Goal: Information Seeking & Learning: Learn about a topic

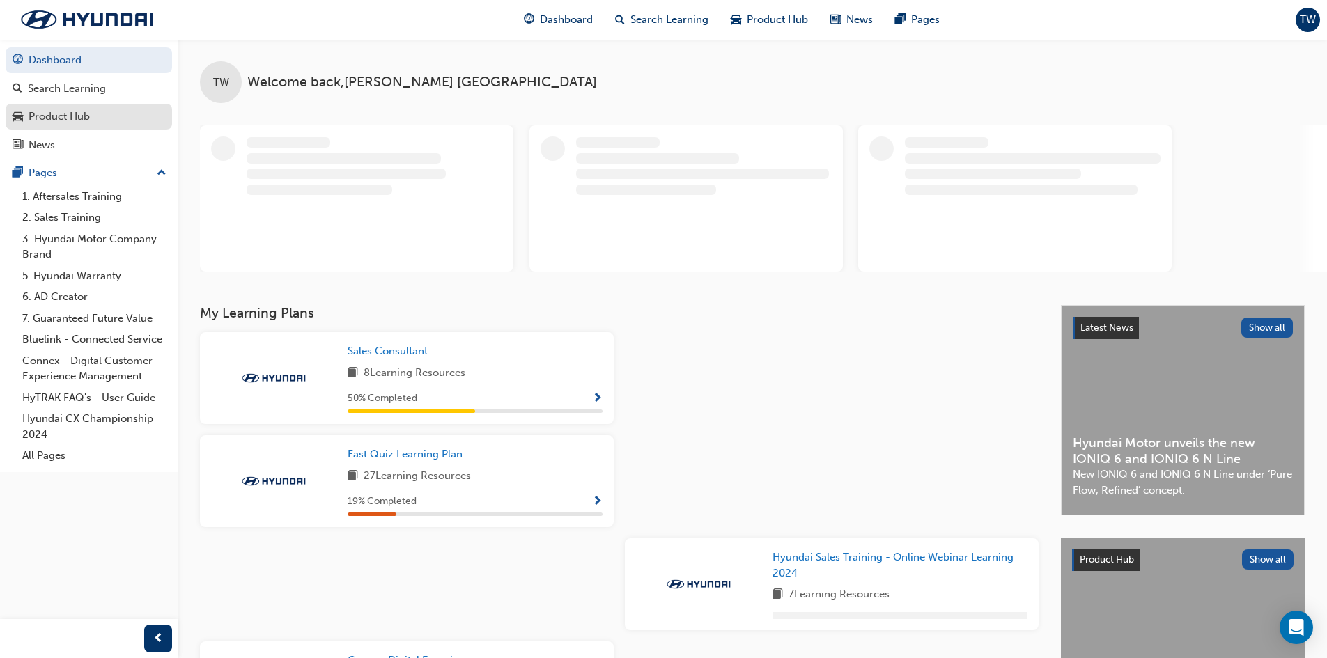
click at [79, 112] on div "Product Hub" at bounding box center [59, 117] width 61 height 16
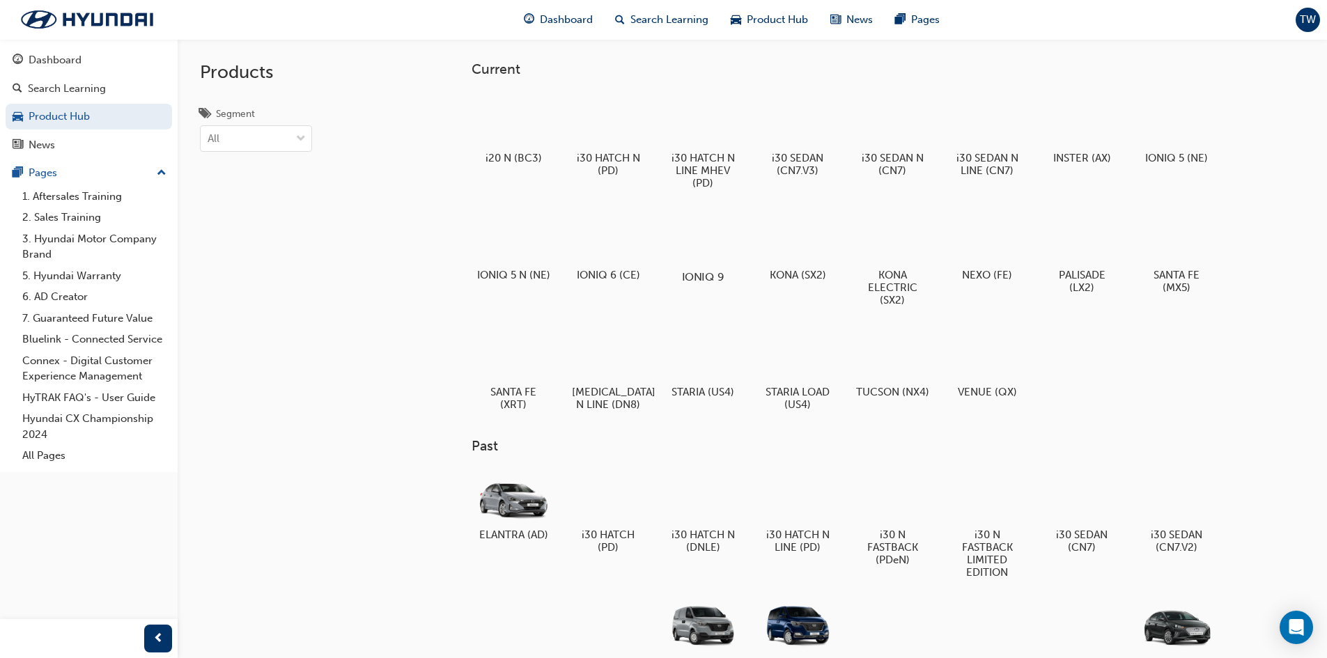
click at [706, 259] on div at bounding box center [702, 237] width 77 height 56
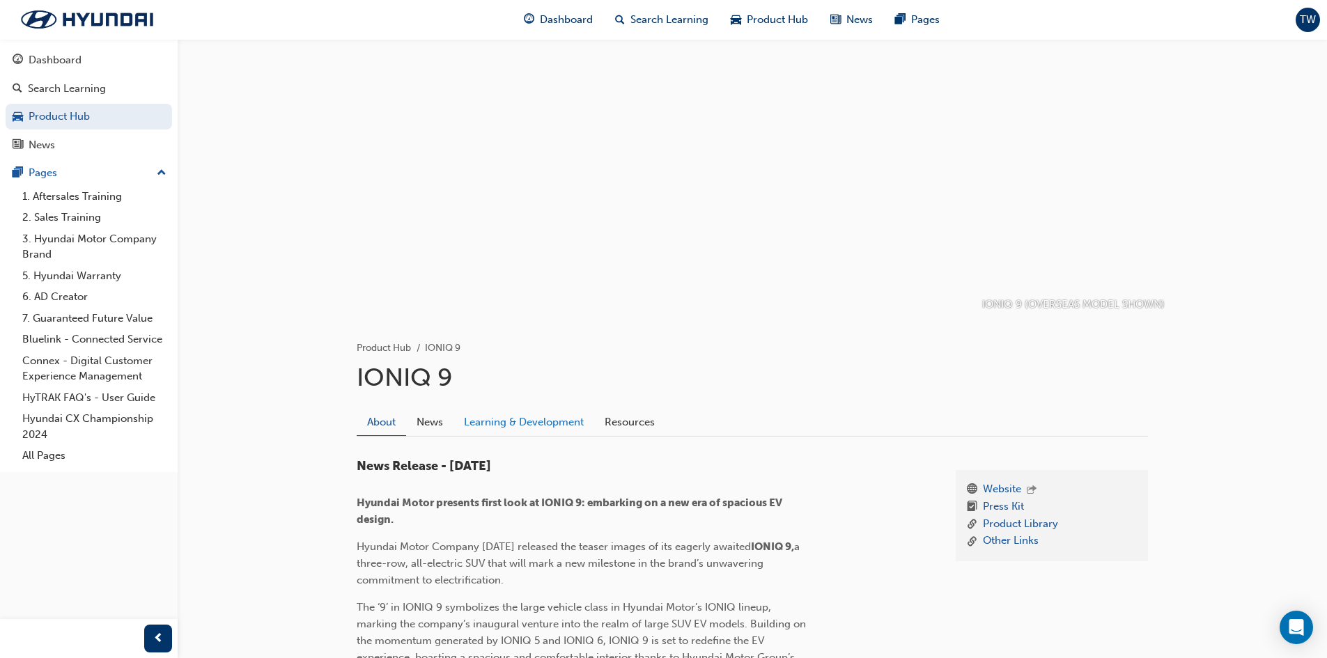
click at [547, 414] on link "Learning & Development" at bounding box center [524, 422] width 141 height 26
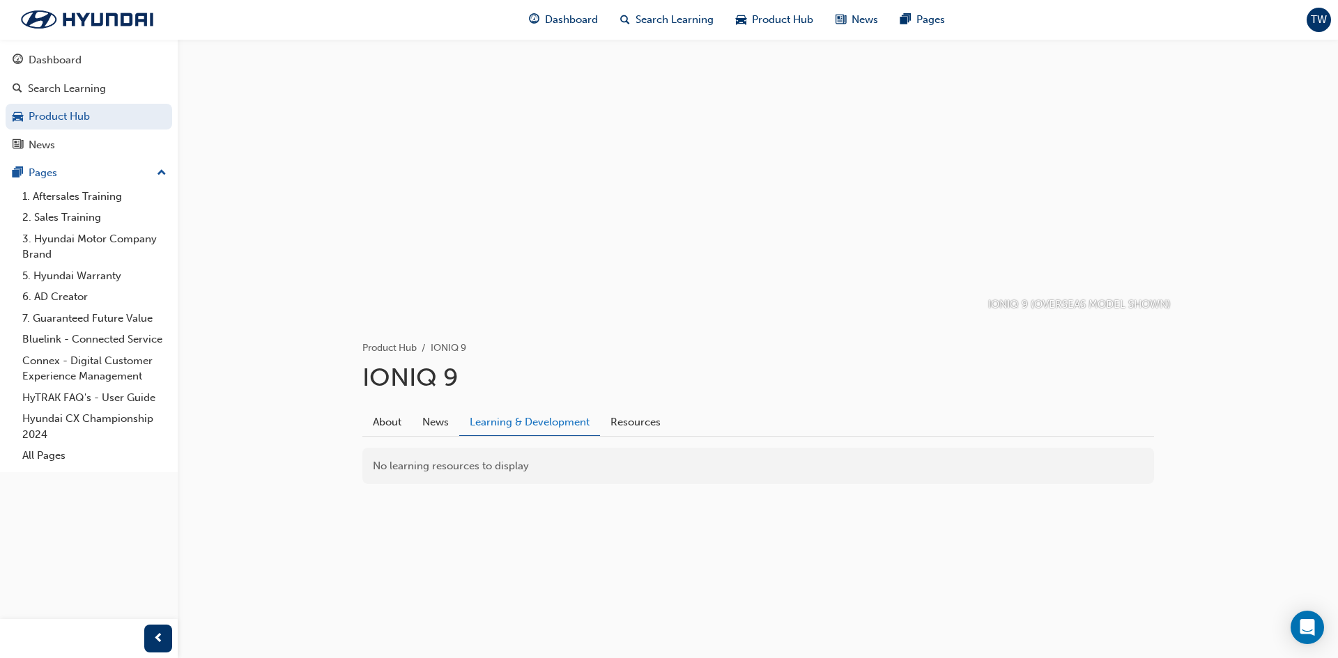
click at [555, 421] on link "Learning & Development" at bounding box center [529, 422] width 141 height 27
click at [368, 422] on link "About" at bounding box center [386, 422] width 49 height 26
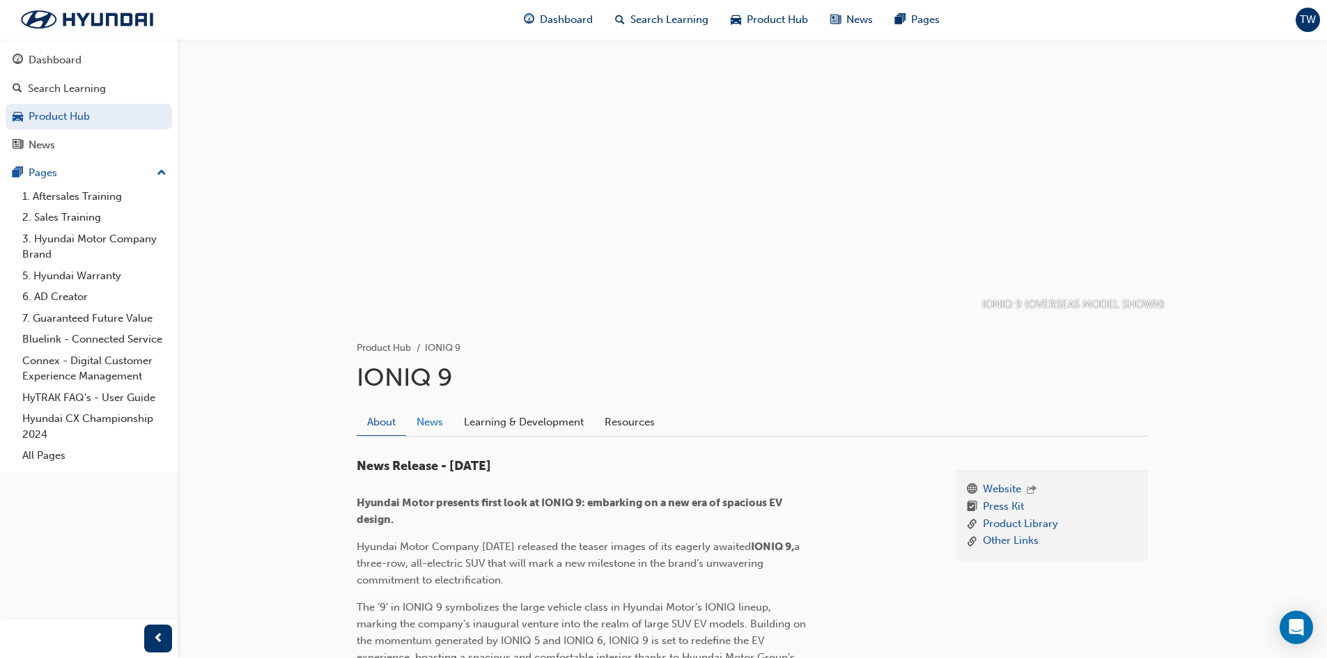
click at [432, 425] on link "News" at bounding box center [429, 422] width 47 height 26
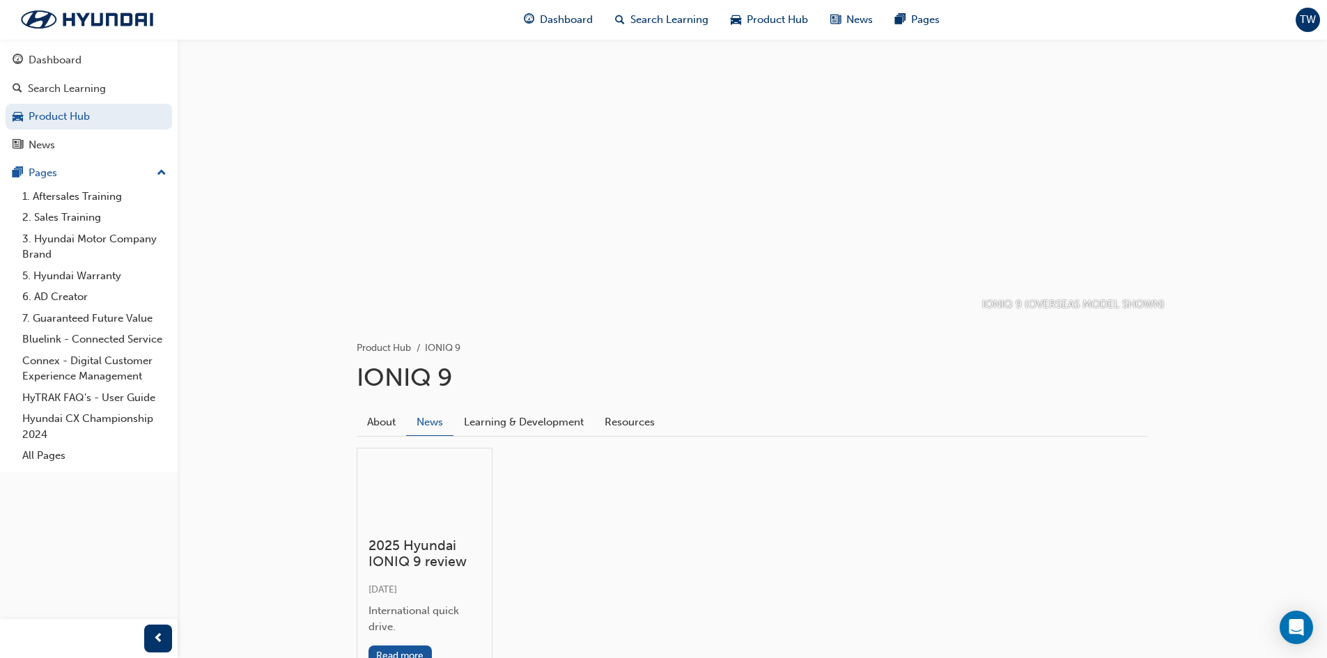
scroll to position [110, 0]
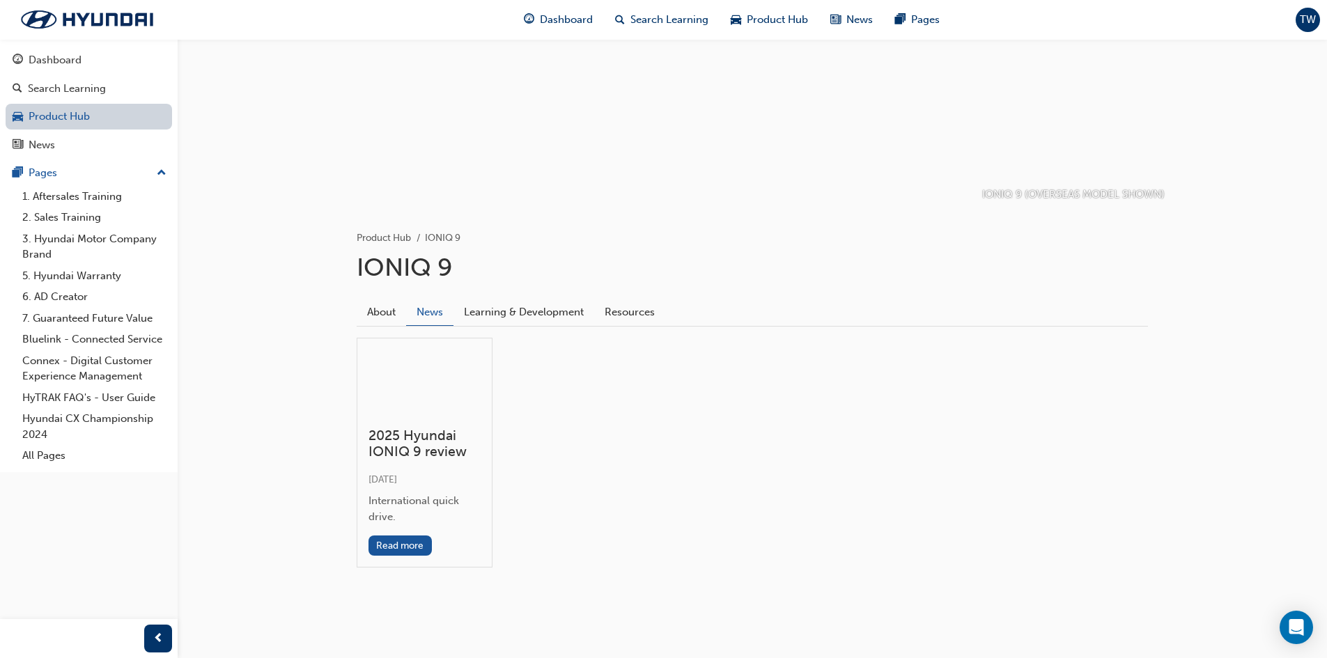
click at [65, 111] on link "Product Hub" at bounding box center [89, 117] width 167 height 26
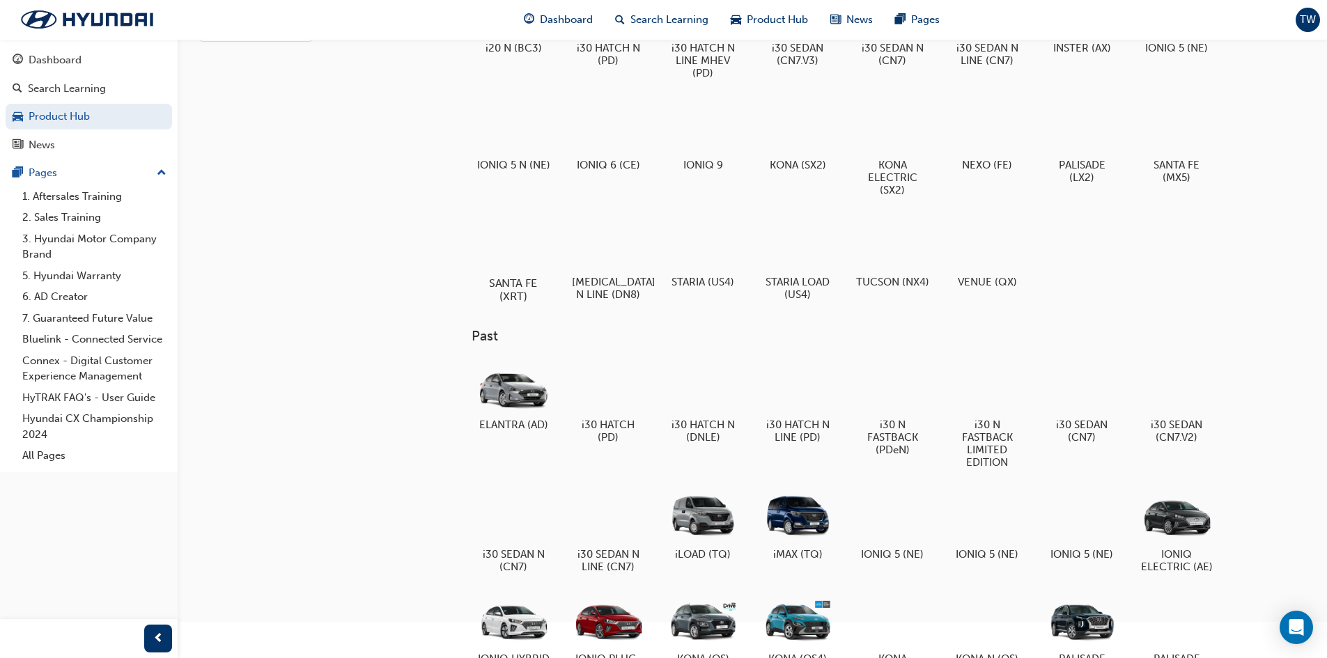
click at [500, 252] on div at bounding box center [512, 243] width 77 height 56
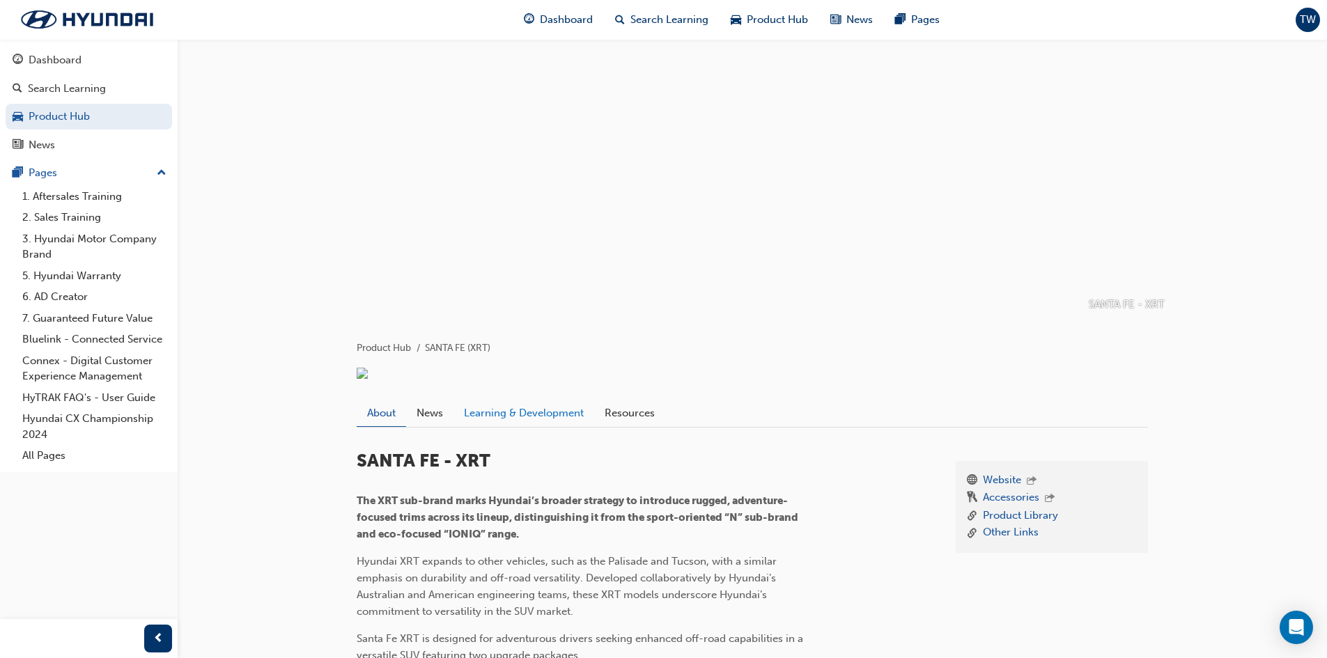
click at [500, 426] on link "Learning & Development" at bounding box center [524, 413] width 141 height 26
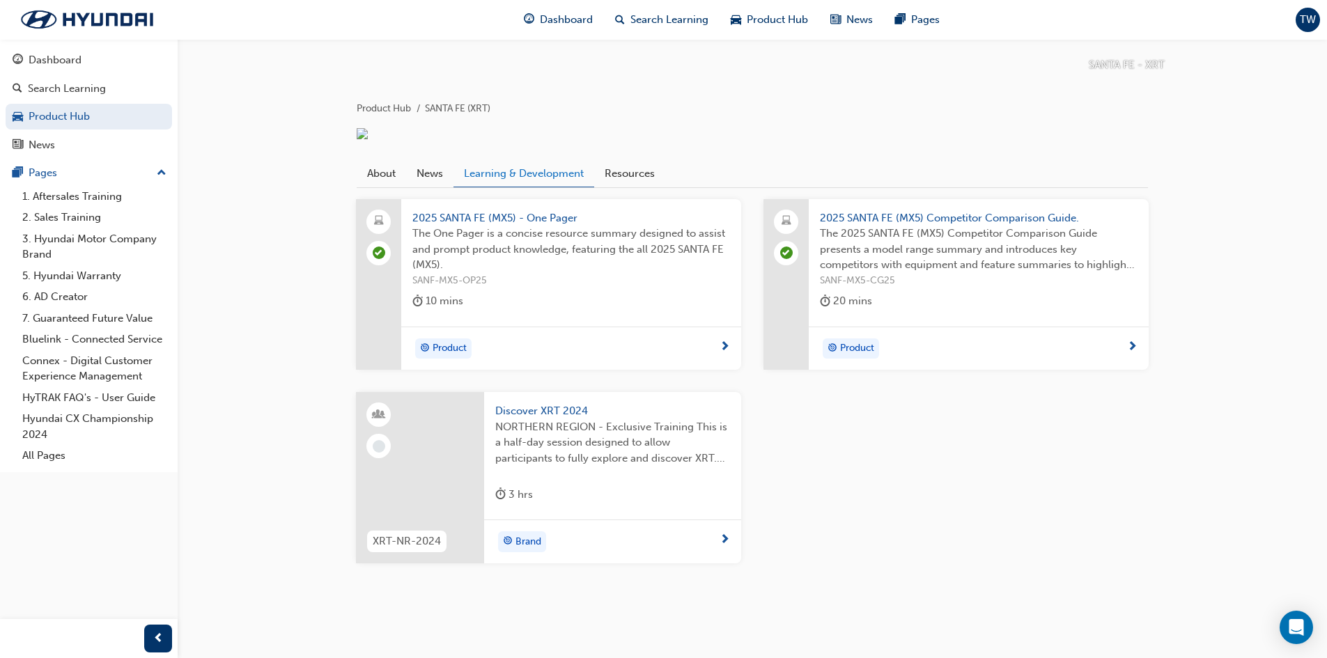
scroll to position [263, 0]
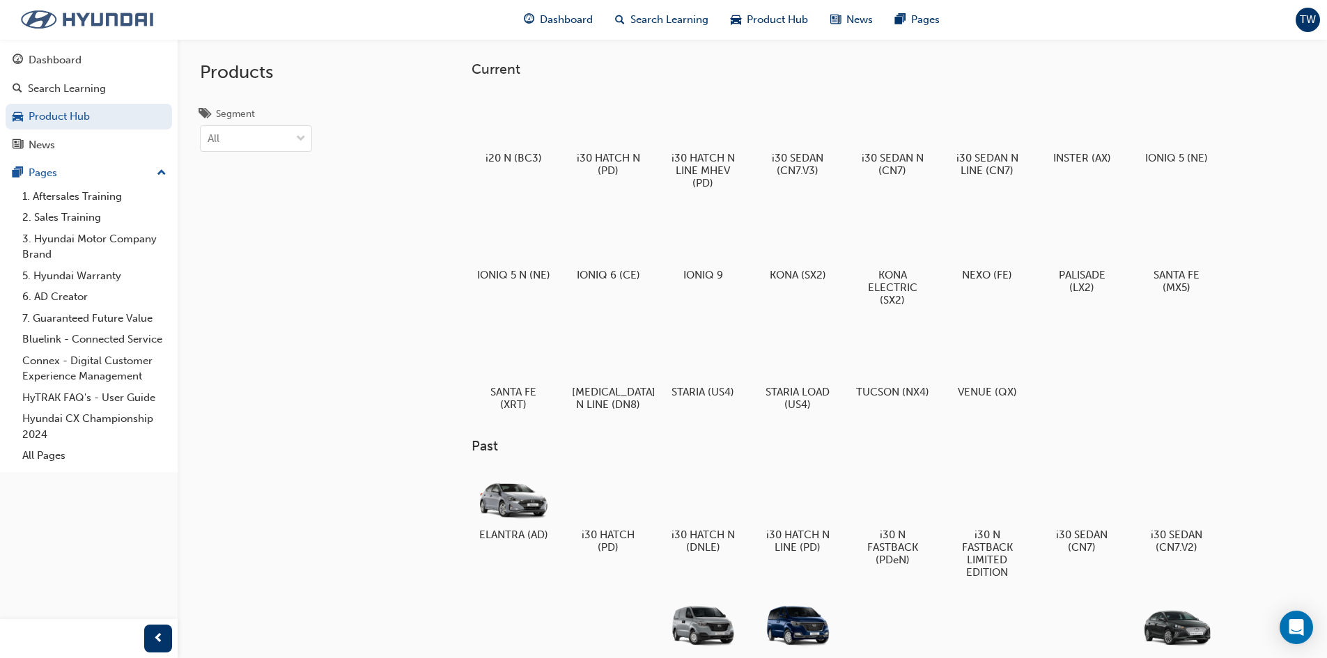
scroll to position [110, 0]
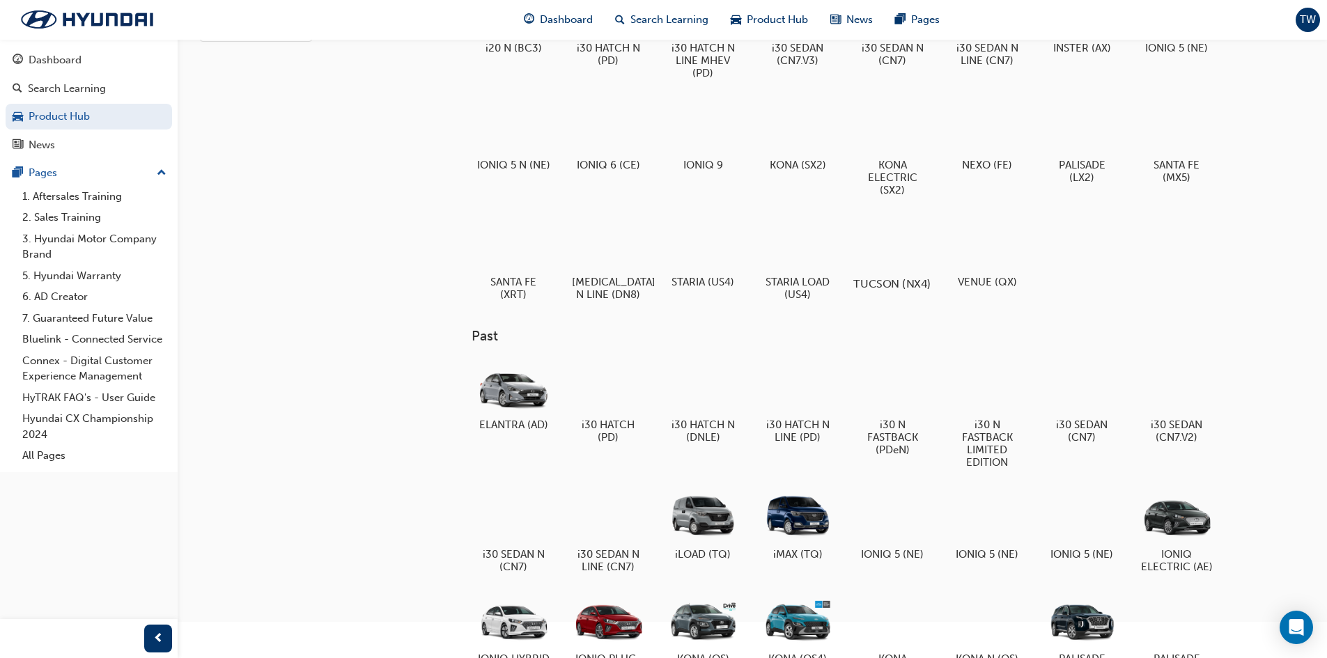
click at [890, 267] on div at bounding box center [892, 244] width 77 height 56
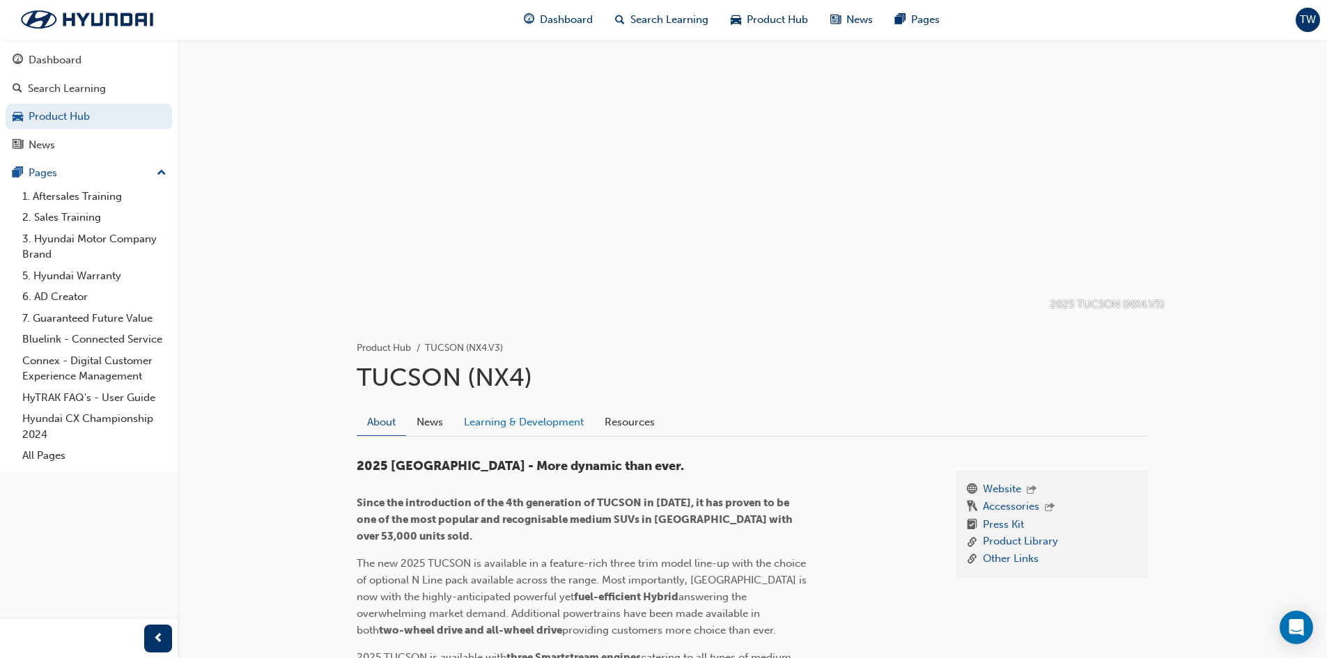
click at [520, 427] on link "Learning & Development" at bounding box center [524, 422] width 141 height 26
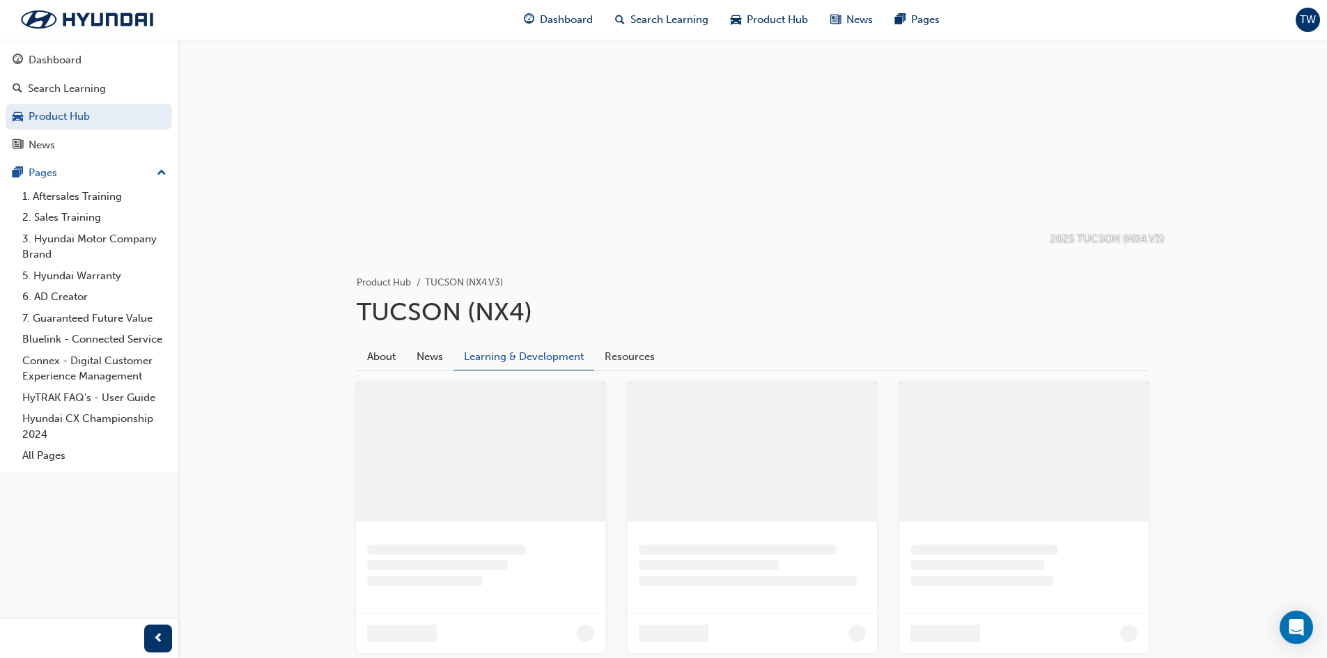
scroll to position [62, 0]
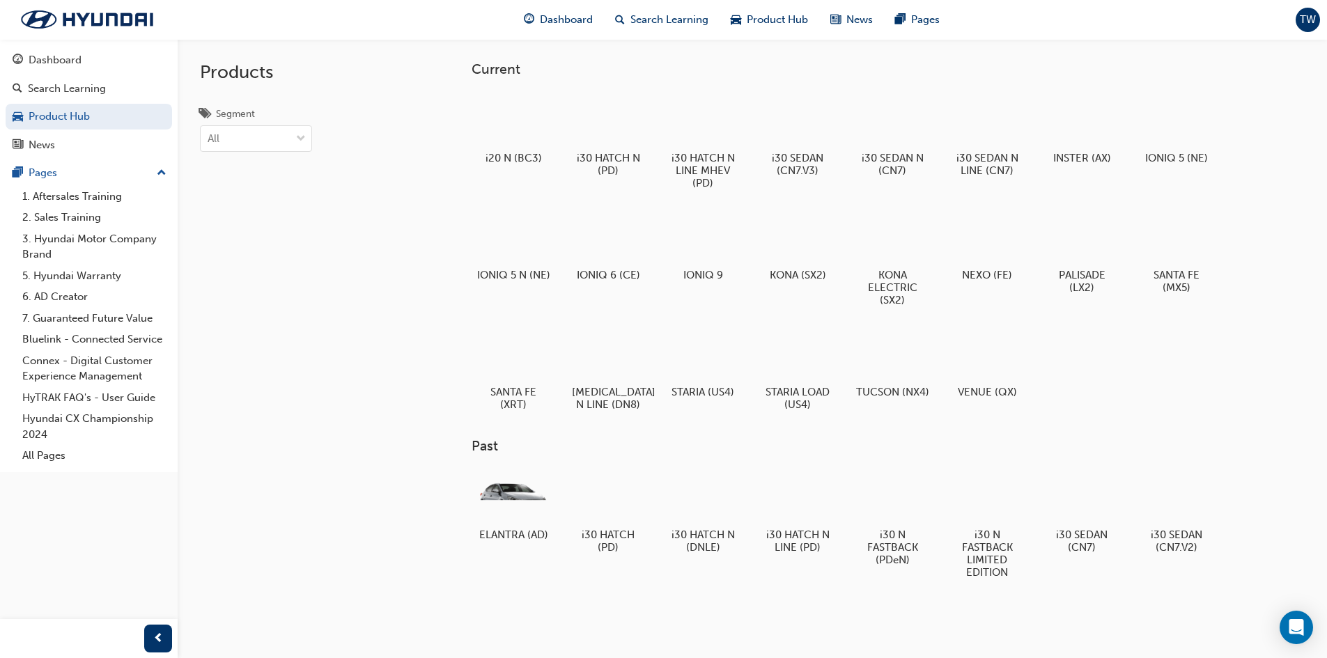
scroll to position [110, 0]
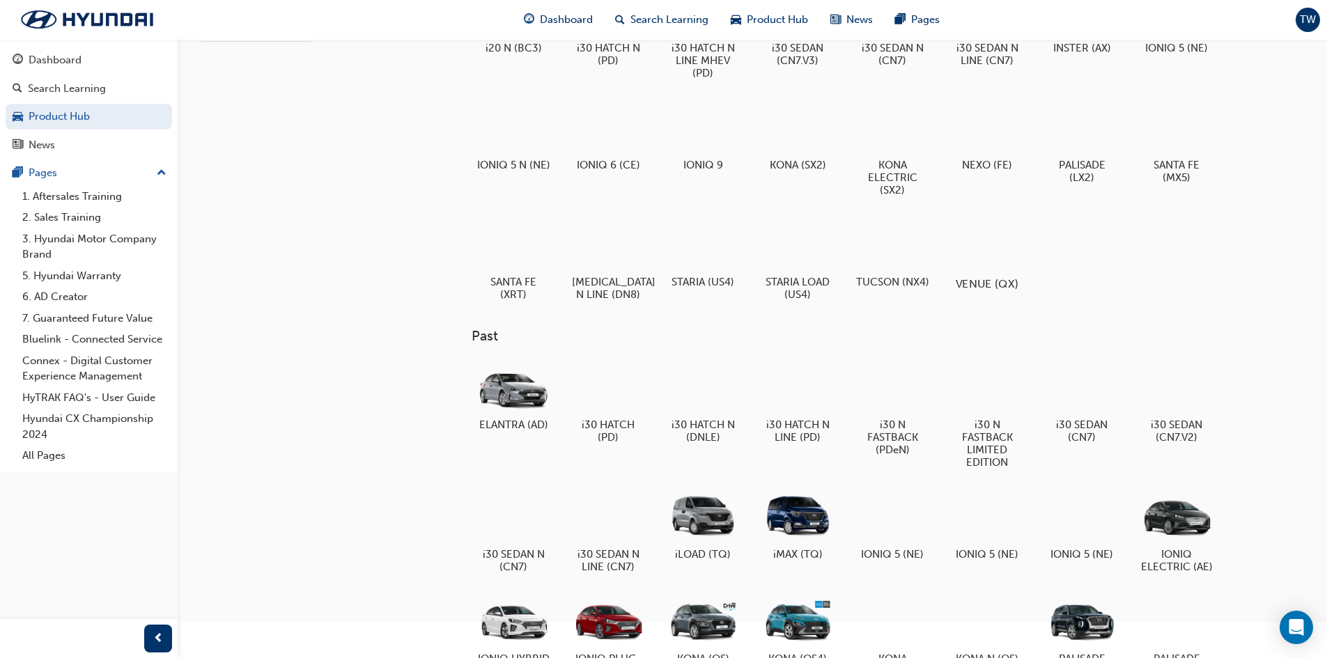
click at [991, 247] on div at bounding box center [986, 244] width 77 height 56
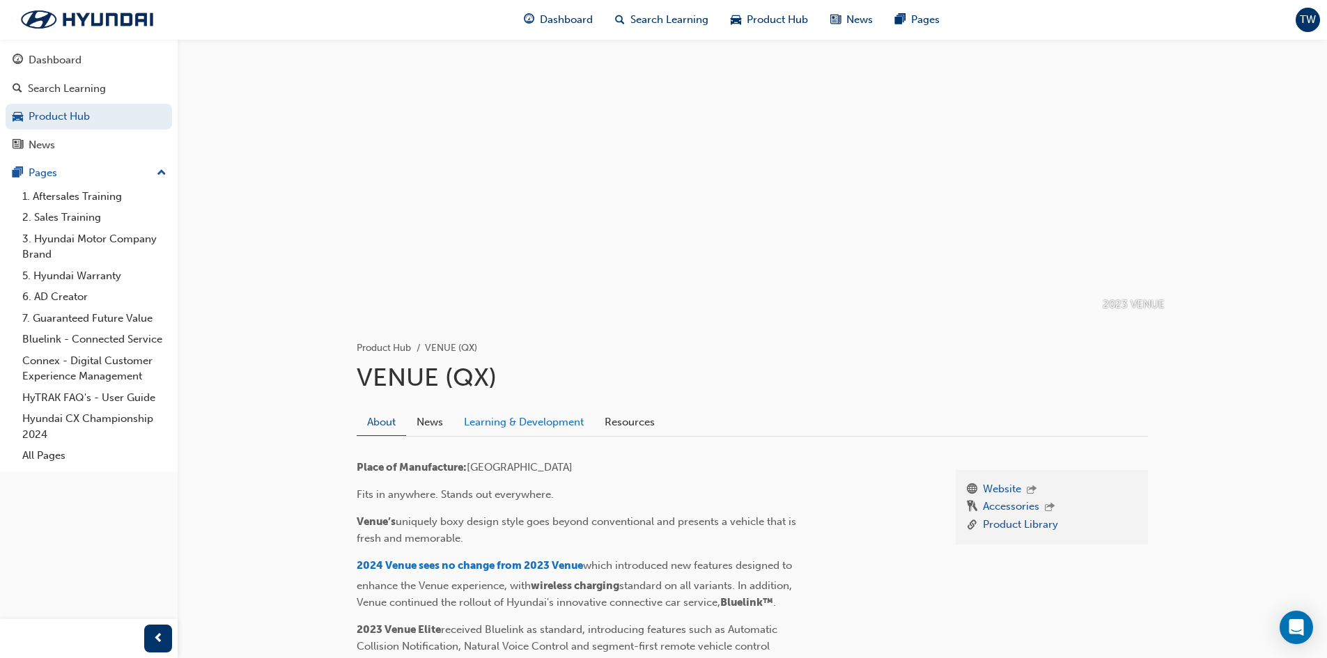
click at [505, 417] on link "Learning & Development" at bounding box center [524, 422] width 141 height 26
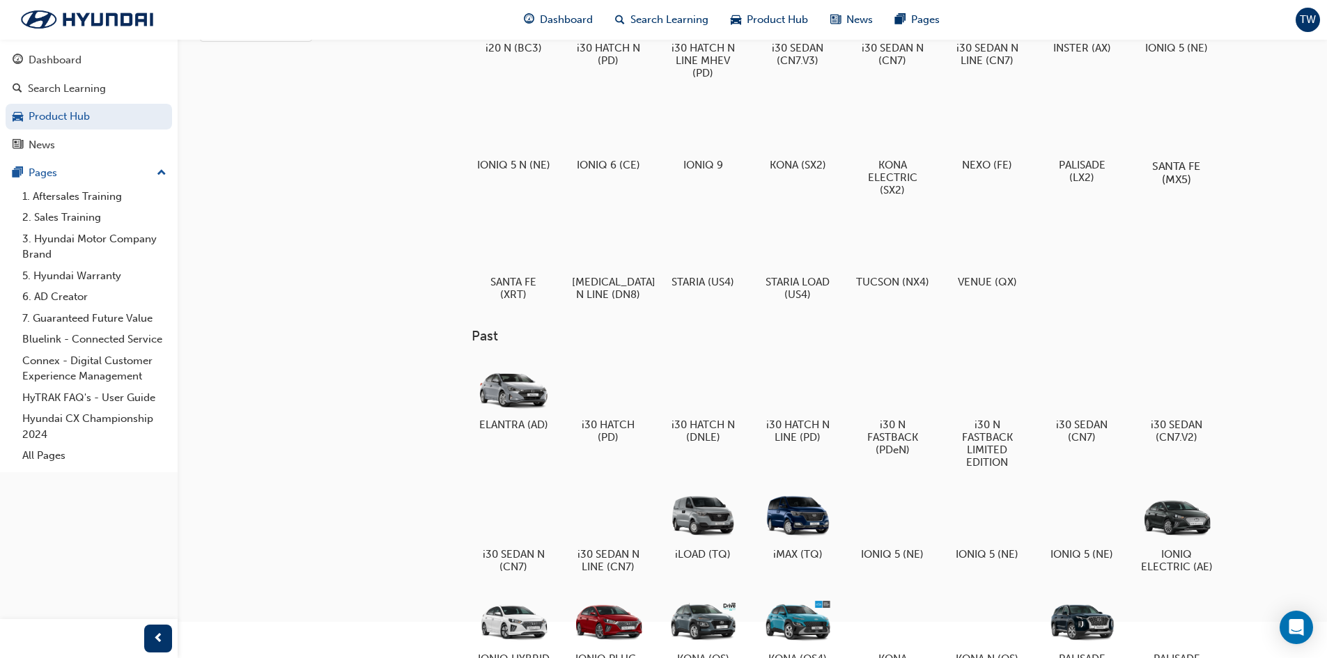
click at [1193, 150] on div at bounding box center [1176, 125] width 77 height 55
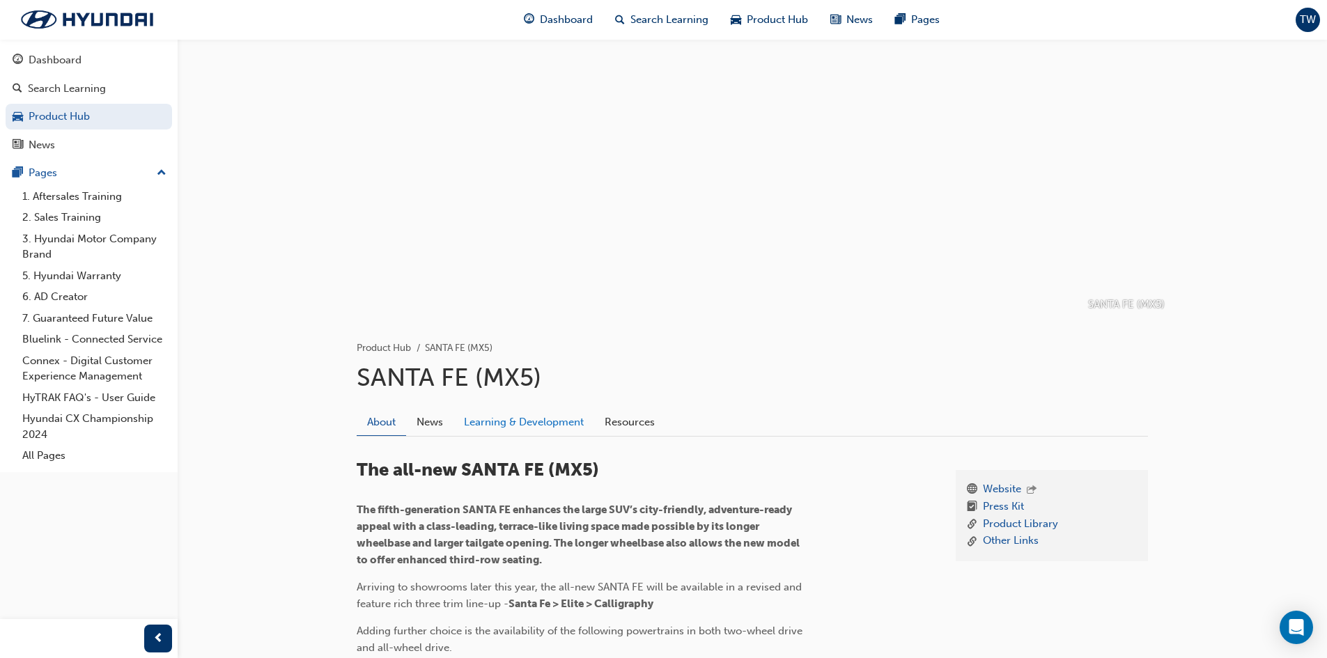
click at [543, 416] on link "Learning & Development" at bounding box center [524, 422] width 141 height 26
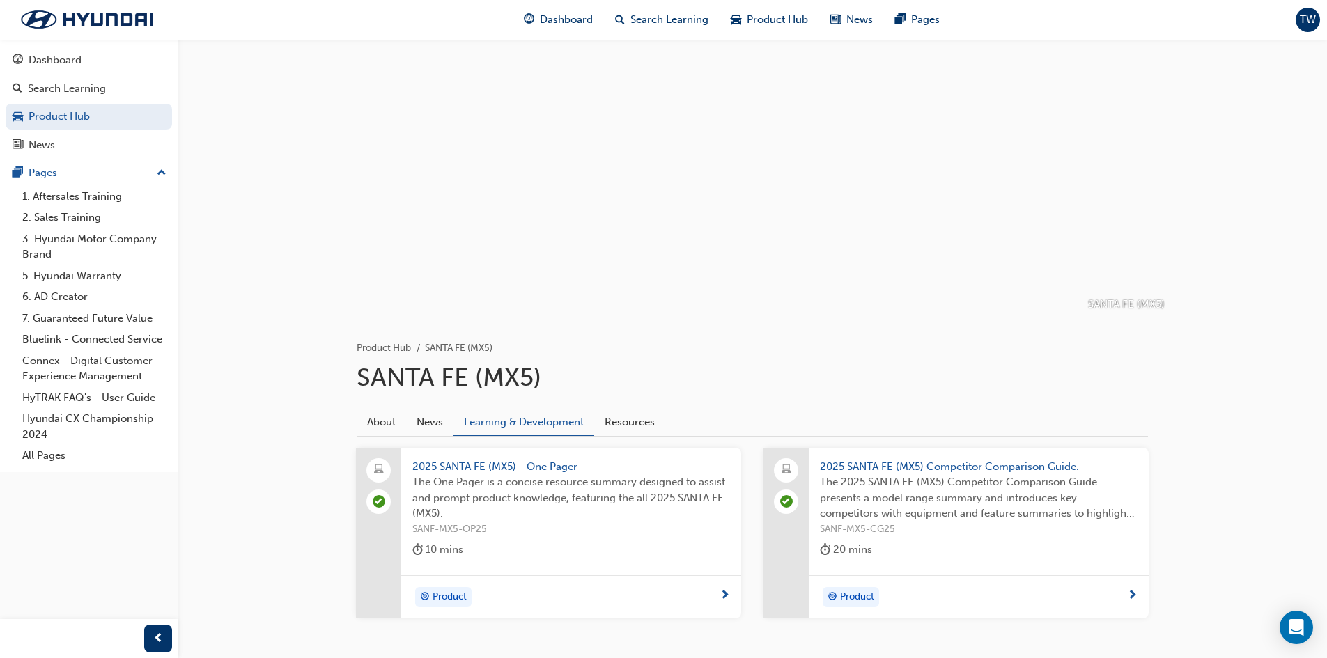
scroll to position [62, 0]
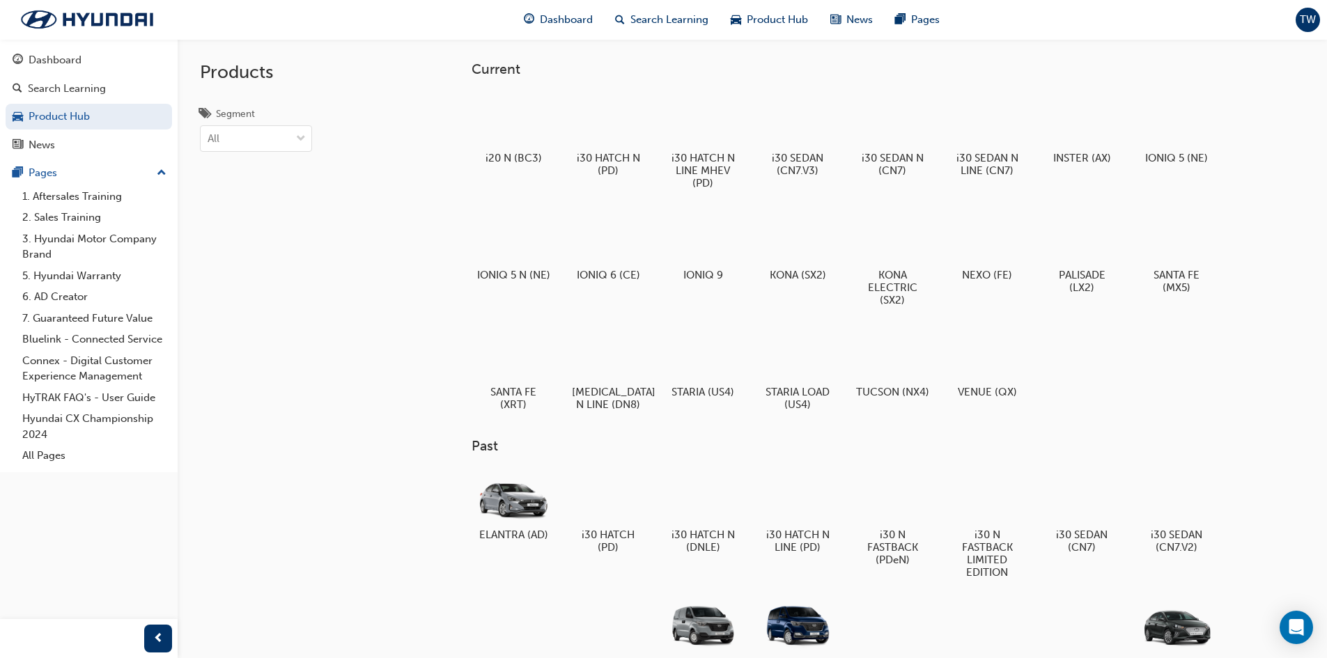
scroll to position [110, 0]
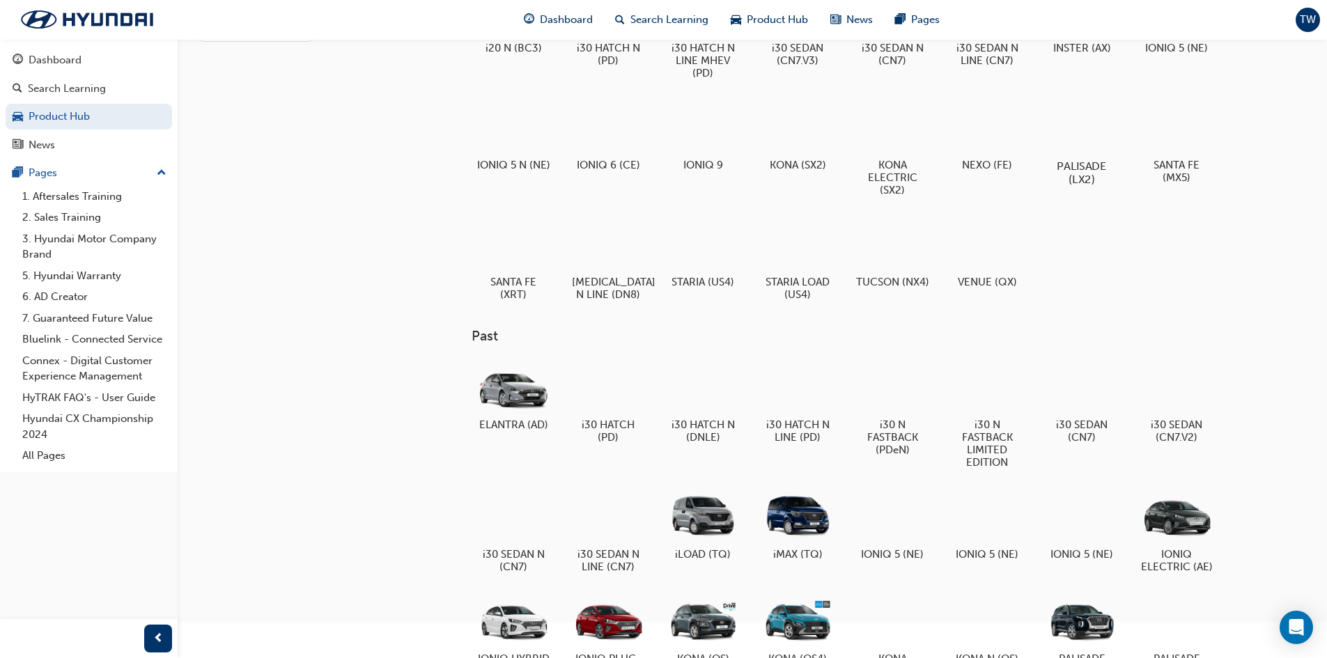
click at [1086, 146] on div at bounding box center [1081, 125] width 77 height 55
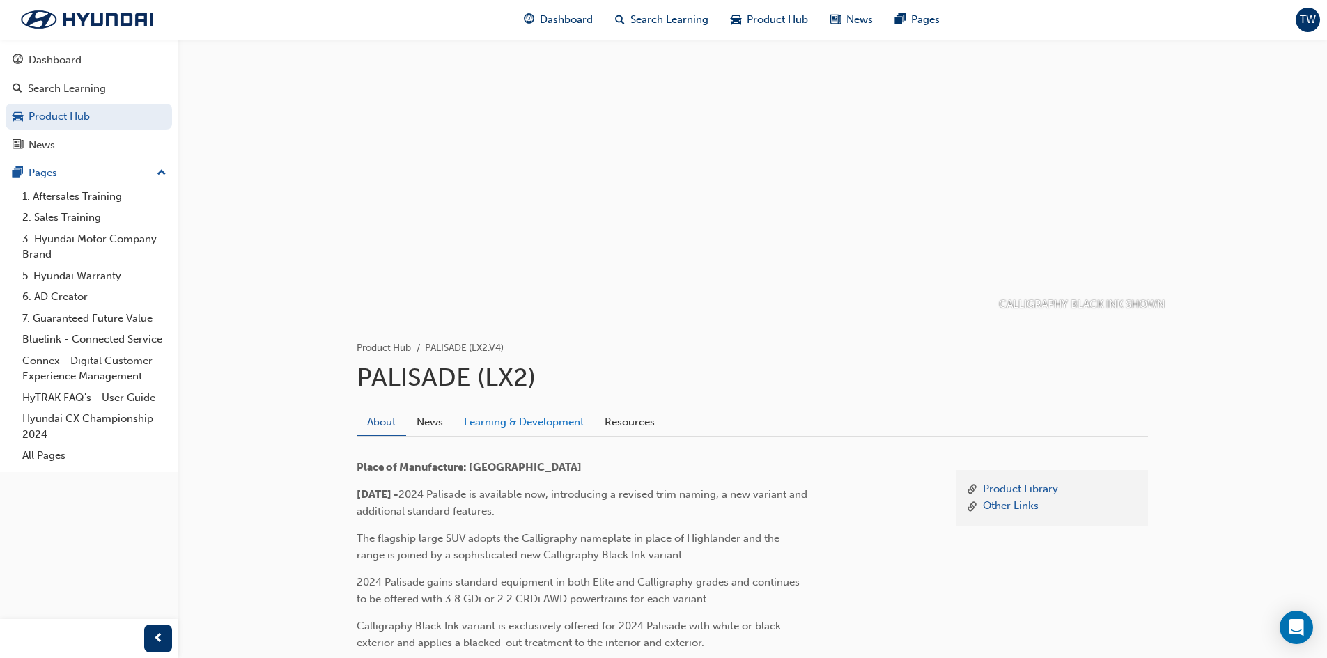
click at [519, 425] on link "Learning & Development" at bounding box center [524, 422] width 141 height 26
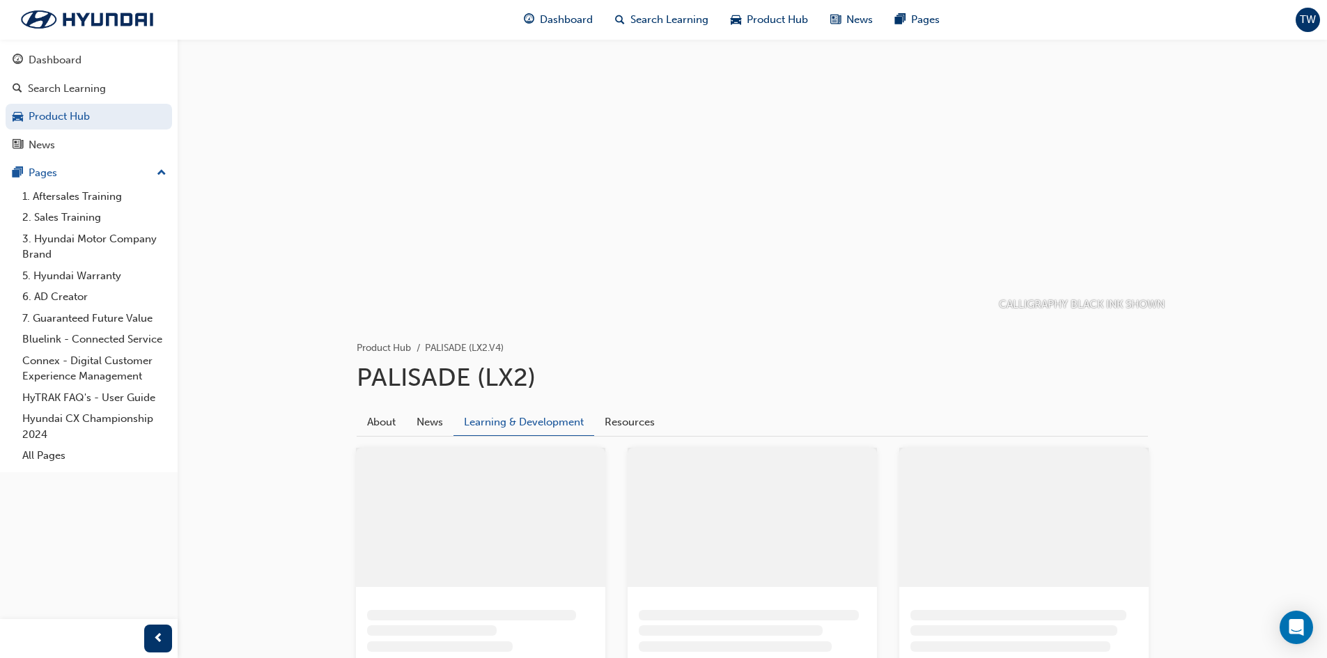
scroll to position [62, 0]
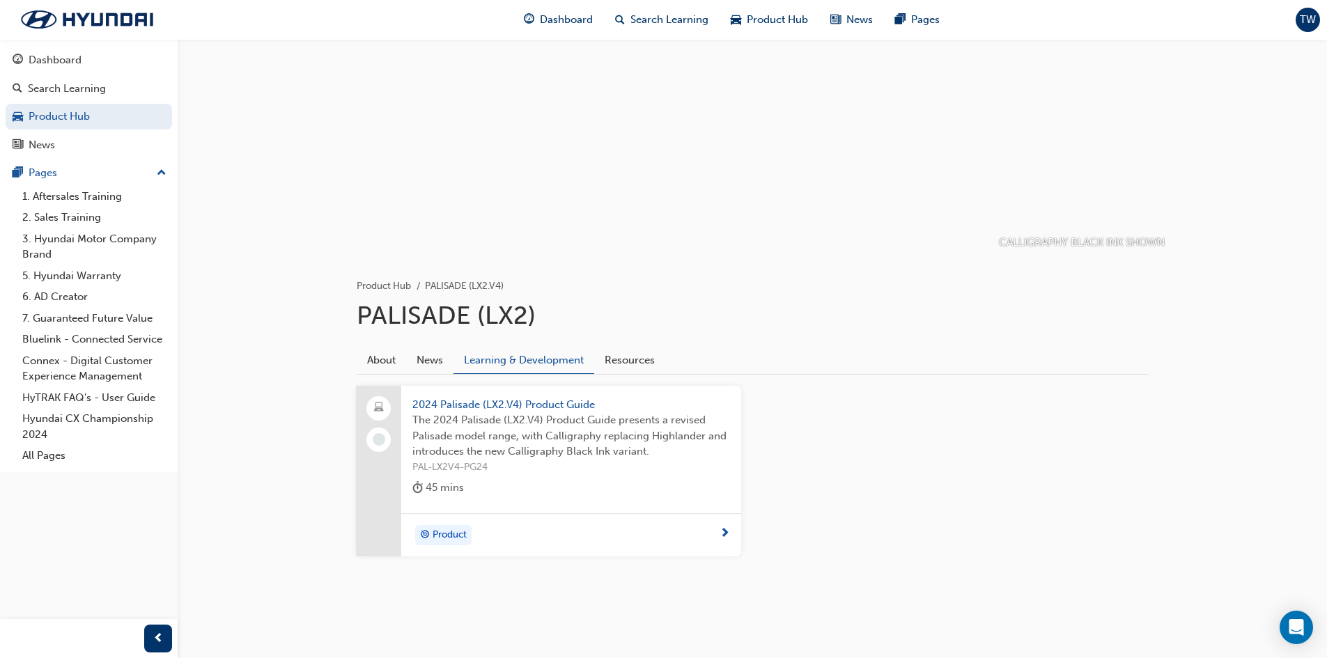
click at [485, 453] on span "The 2024 Palisade (LX2.V4) Product Guide presents a revised Palisade model rang…" at bounding box center [571, 435] width 318 height 47
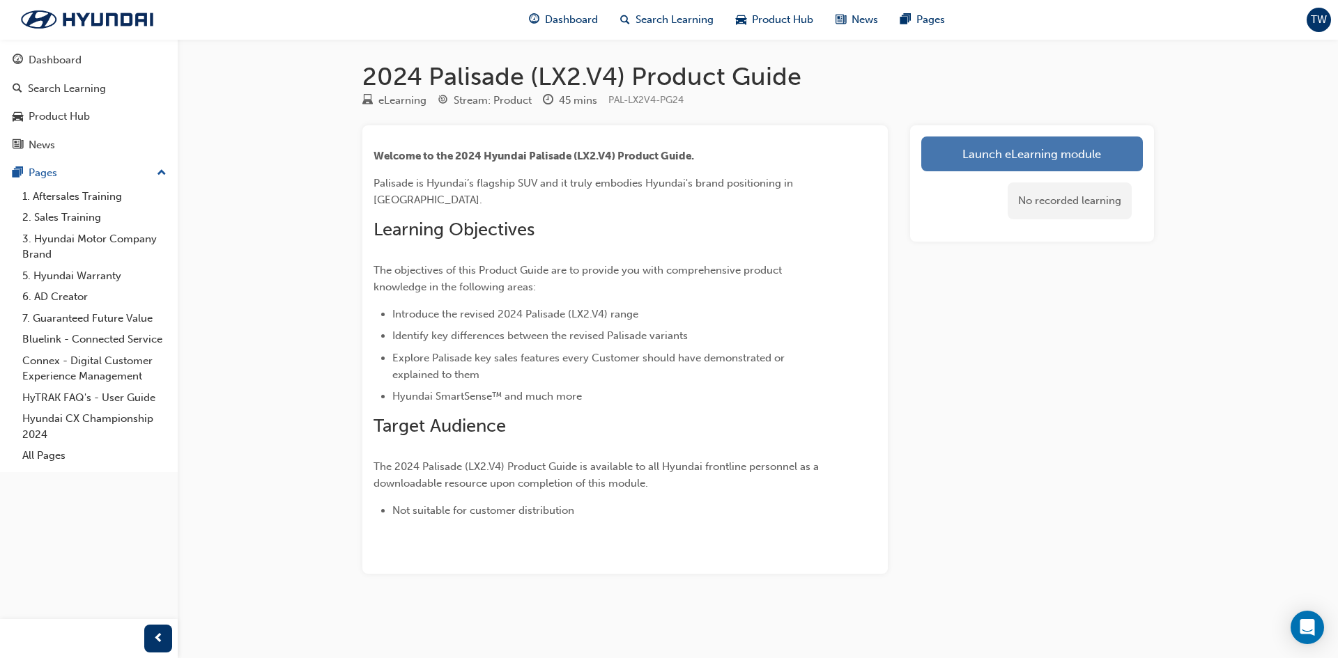
click at [1015, 150] on link "Launch eLearning module" at bounding box center [1032, 154] width 222 height 35
